Goal: Information Seeking & Learning: Check status

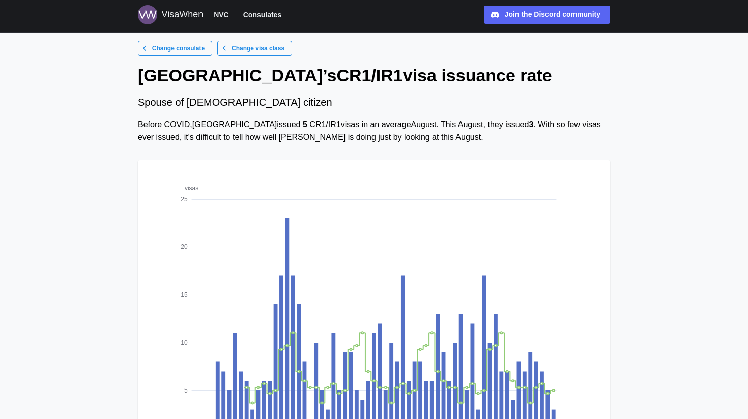
click at [186, 46] on span "Change consulate" at bounding box center [178, 48] width 52 height 14
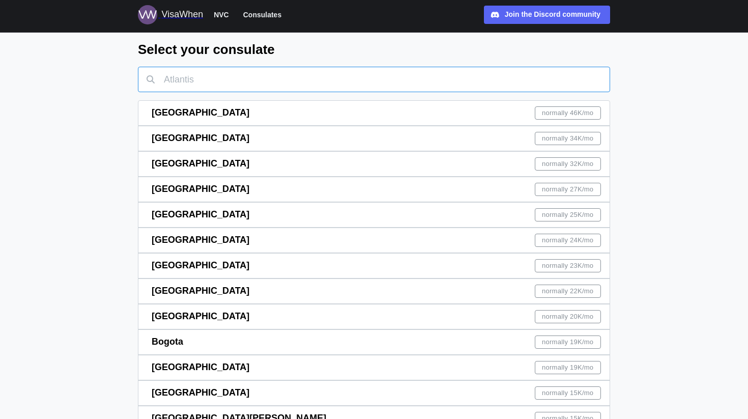
click at [232, 81] on input "text" at bounding box center [374, 79] width 472 height 25
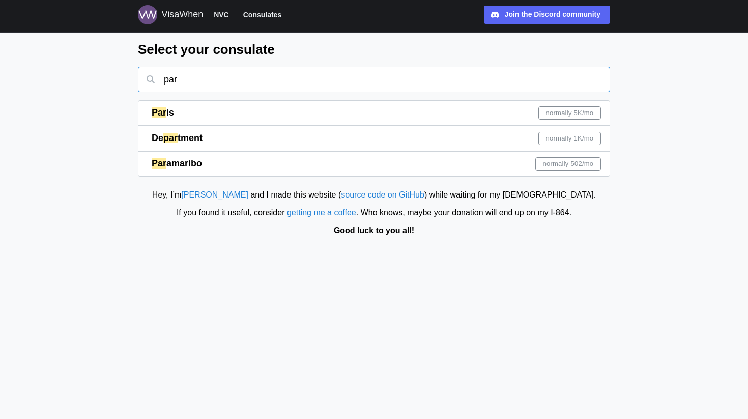
type input "par"
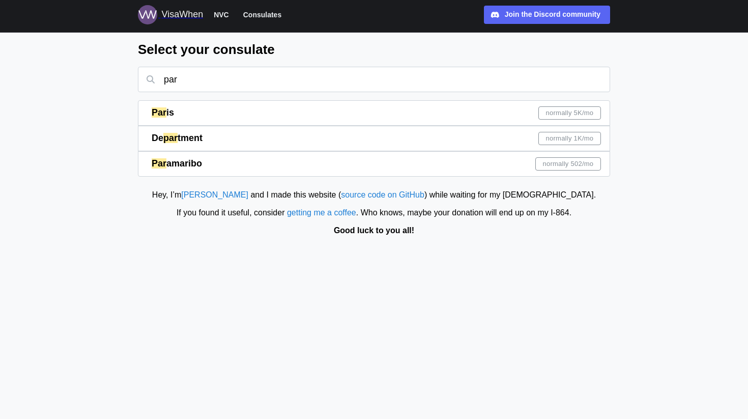
click at [392, 120] on div "Par is normally 5K /mo" at bounding box center [376, 113] width 449 height 24
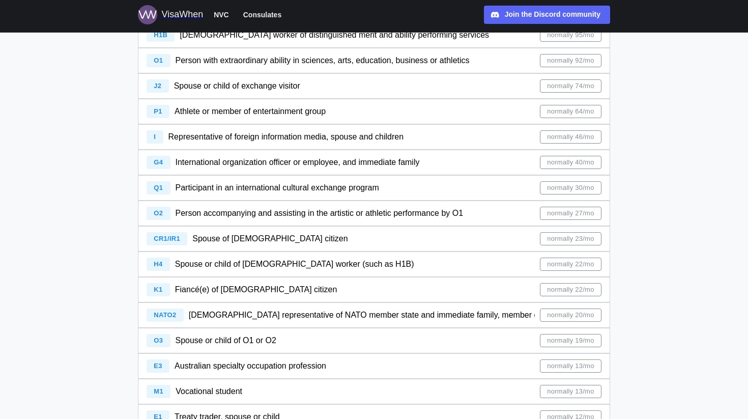
scroll to position [296, 0]
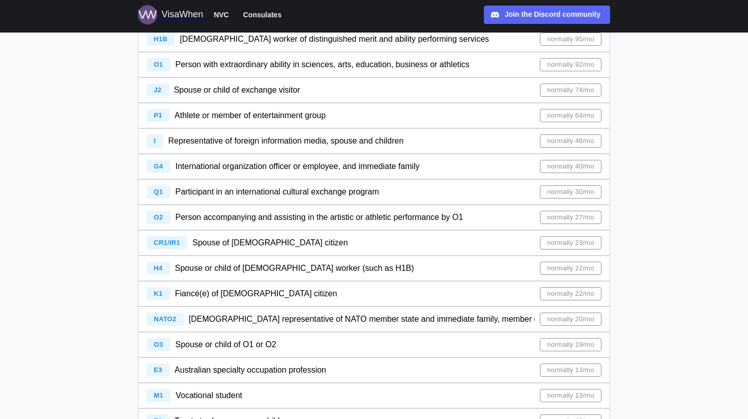
click at [463, 247] on div "CR1/IR1 Spouse of [DEMOGRAPHIC_DATA] citizen normally 23/mo" at bounding box center [374, 242] width 455 height 24
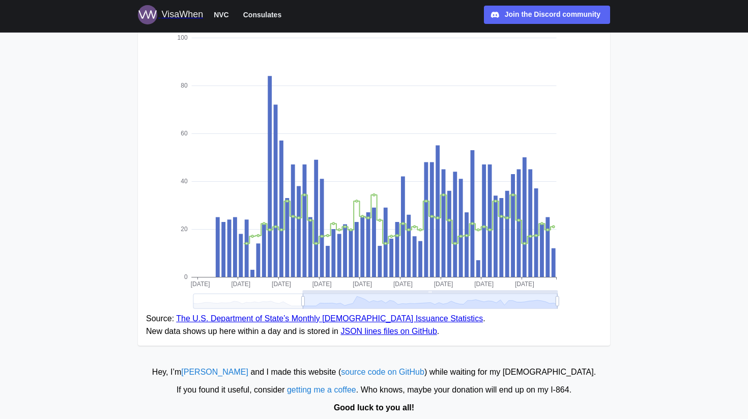
scroll to position [162, 0]
